Goal: Task Accomplishment & Management: Use online tool/utility

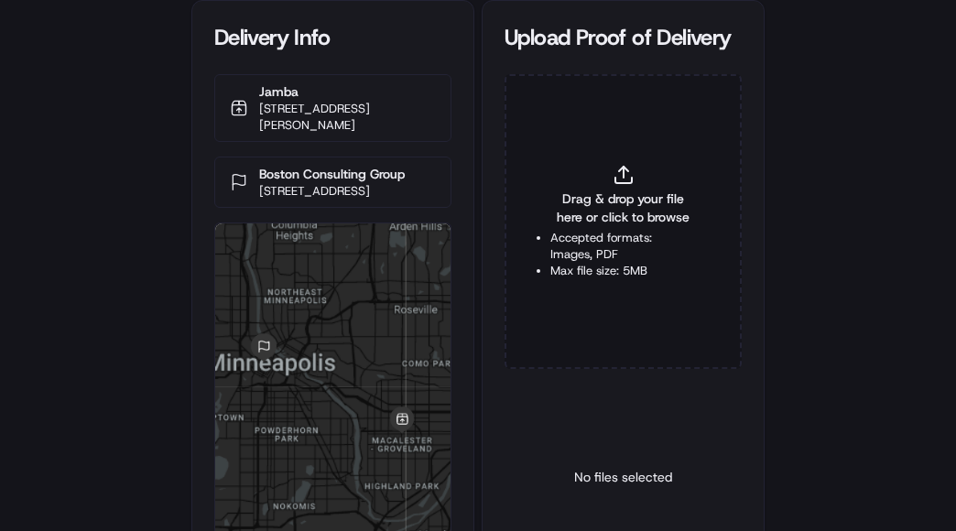
click at [610, 198] on span "Drag & drop your file here or click to browse" at bounding box center [623, 208] width 146 height 37
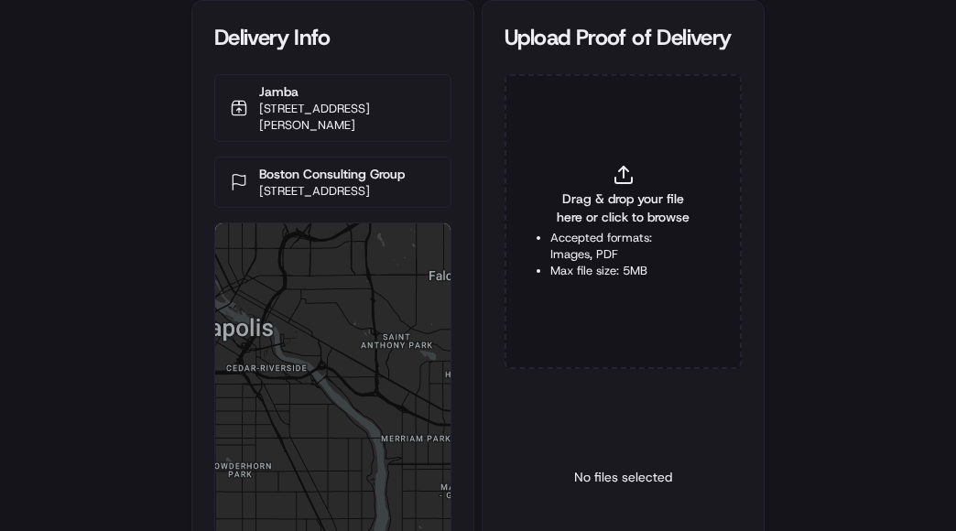
type input "C:\fakepath\2826882 POP.jpg"
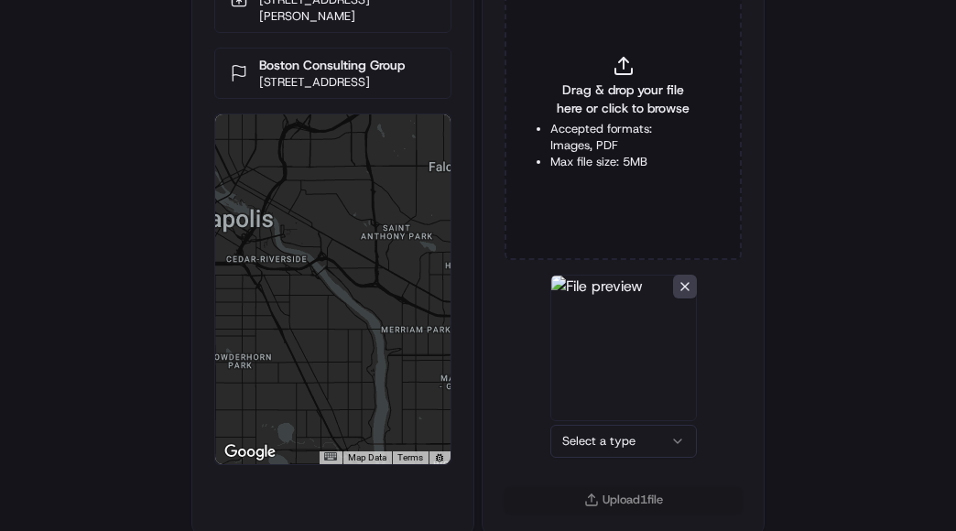
scroll to position [114, 0]
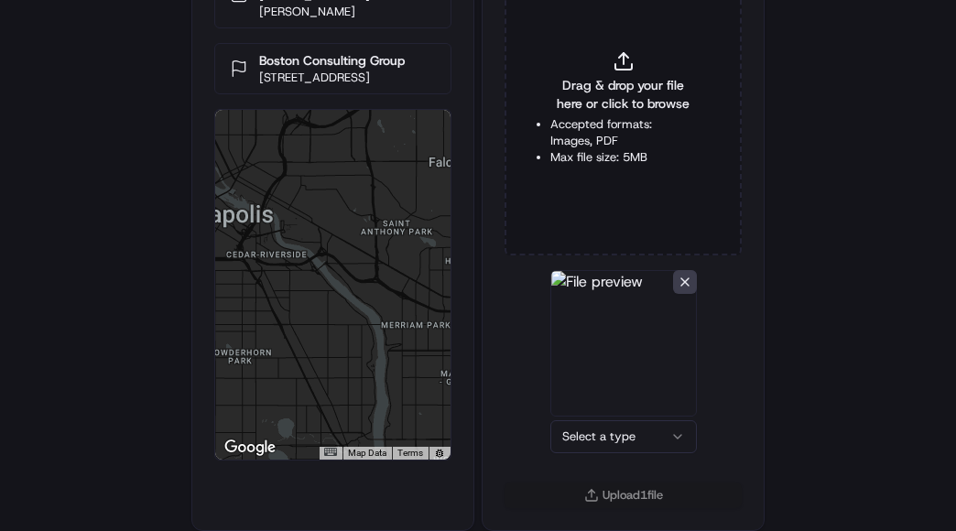
click at [606, 418] on html "Delivery Info Jamba [STREET_ADDRESS][PERSON_NAME] [GEOGRAPHIC_DATA] Consulting …" at bounding box center [478, 151] width 956 height 531
click at [609, 492] on button "Upload 1 file" at bounding box center [623, 496] width 237 height 26
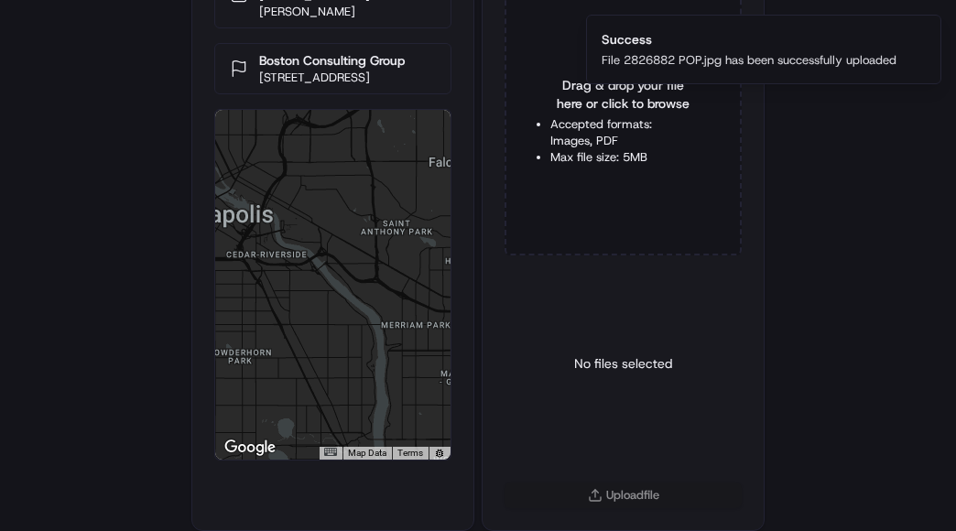
click at [560, 115] on div "Drag & drop your file here or click to browse Accepted formats: Images, PDF Max…" at bounding box center [623, 108] width 237 height 295
type input "C:\fakepath\2826882 POD.jpeg"
click at [607, 418] on html "Delivery Info Jamba [STREET_ADDRESS][PERSON_NAME] [GEOGRAPHIC_DATA] Consulting …" at bounding box center [478, 151] width 956 height 531
click at [626, 493] on button "Upload 1 file" at bounding box center [623, 496] width 237 height 26
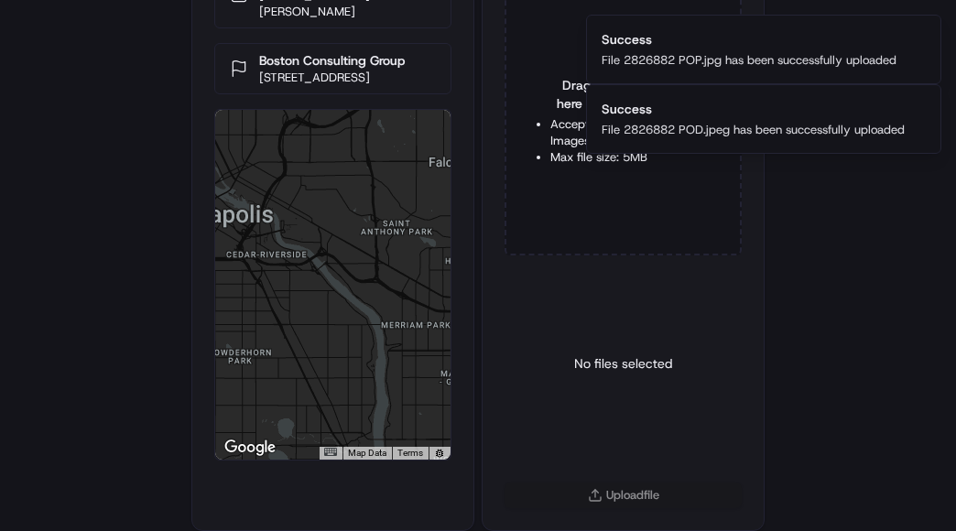
click at [863, 359] on div "Delivery Info Jamba [STREET_ADDRESS][PERSON_NAME] [GEOGRAPHIC_DATA] Consulting …" at bounding box center [478, 151] width 956 height 531
click at [531, 288] on div "No files selected" at bounding box center [623, 363] width 237 height 187
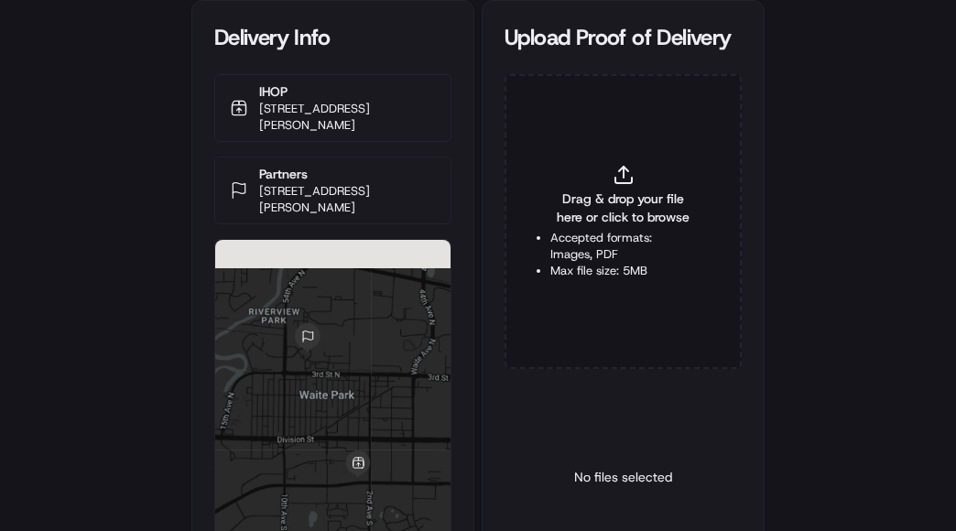
click at [654, 232] on li "Accepted formats: Images, PDF" at bounding box center [623, 246] width 146 height 33
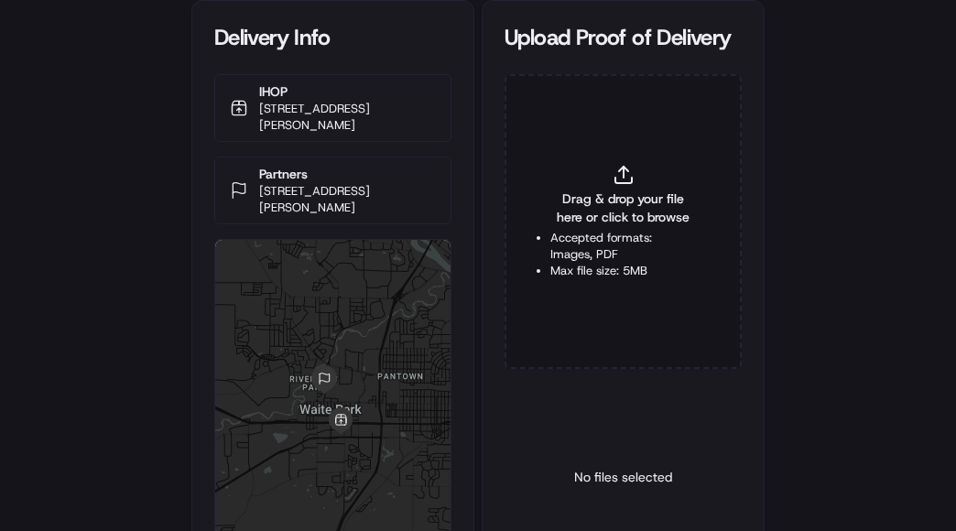
type input "C:\fakepath\2826691 POD.jpg"
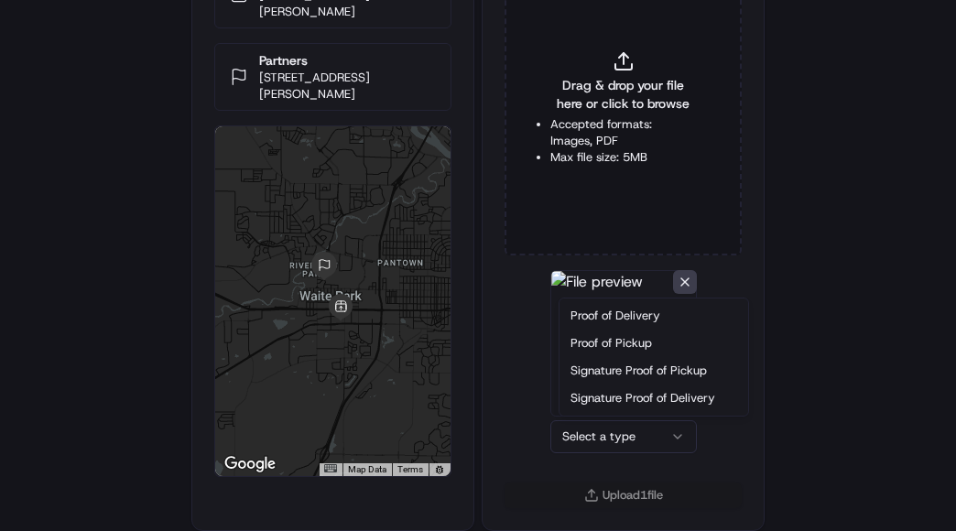
click at [588, 418] on html "Delivery Info IHOP 327 2nd St S, Waite Park, MN 56387, USA Partners 423 Great O…" at bounding box center [478, 151] width 956 height 531
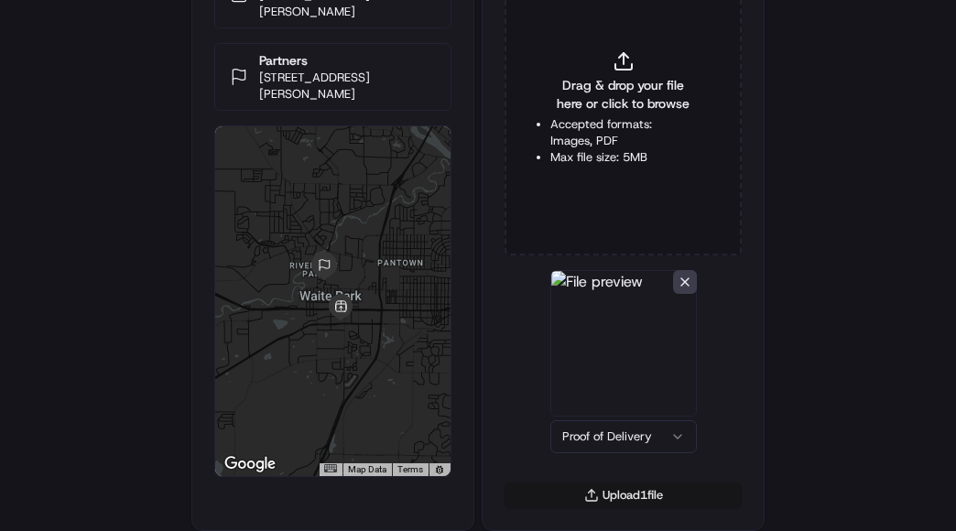
click at [623, 501] on button "Upload 1 file" at bounding box center [623, 496] width 237 height 26
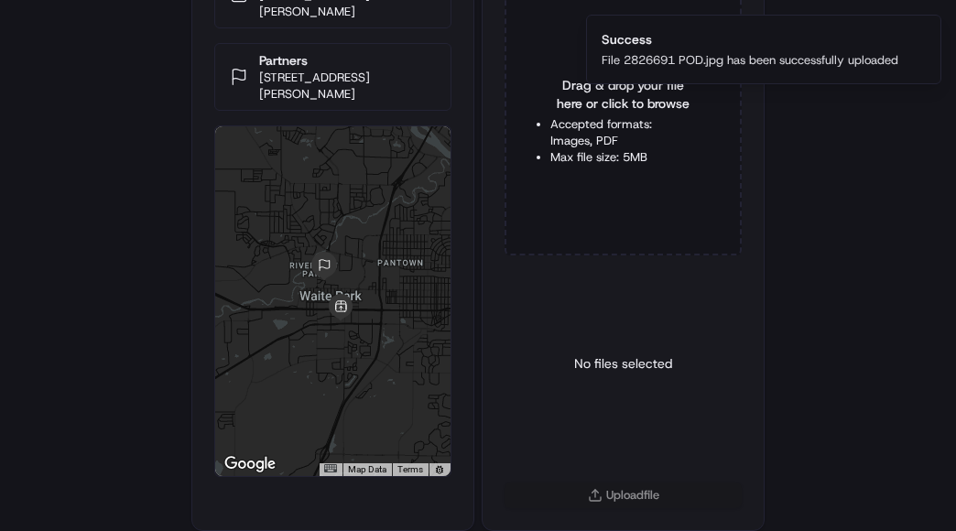
click at [615, 133] on li "Accepted formats: Images, PDF" at bounding box center [623, 132] width 146 height 33
type input "C:\fakepath\2826691 POP.jpg"
click at [632, 418] on html "Delivery Info IHOP 327 2nd St S, Waite Park, MN 56387, USA Partners 423 Great O…" at bounding box center [478, 151] width 956 height 531
click at [626, 497] on button "Upload 1 file" at bounding box center [623, 496] width 237 height 26
